Goal: Check status

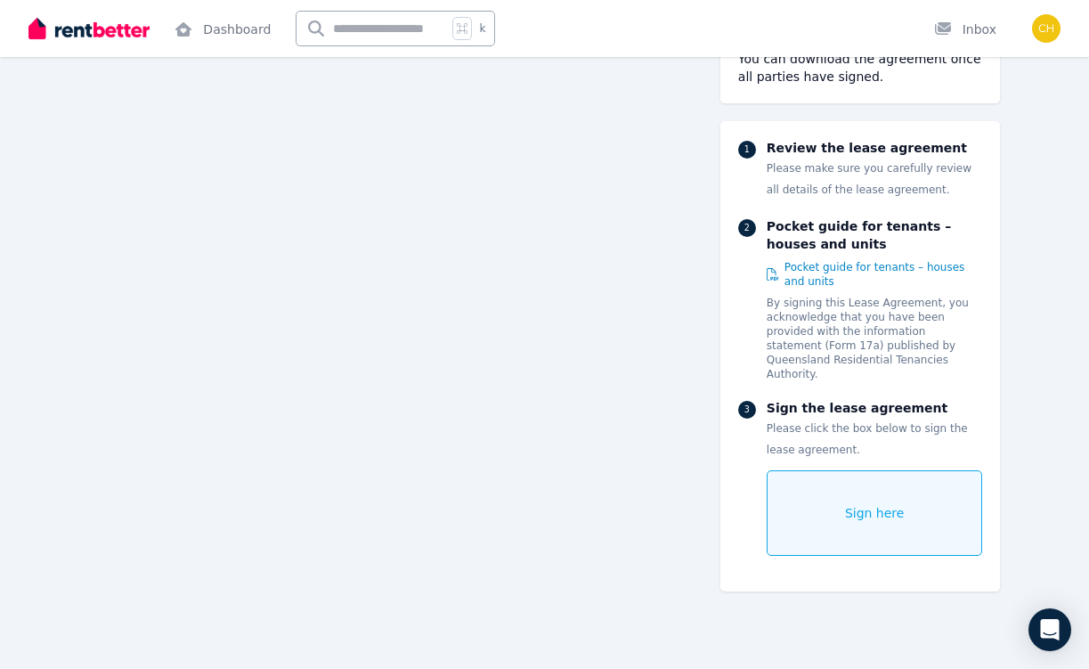
scroll to position [255, 0]
